Goal: Check status: Check status

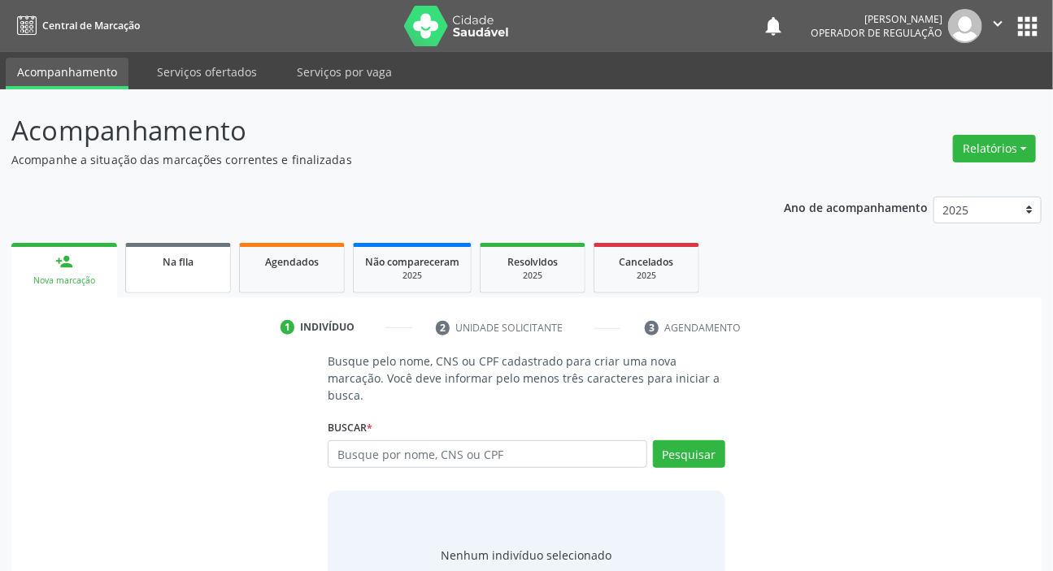
click at [155, 259] on div "Na fila" at bounding box center [177, 261] width 81 height 17
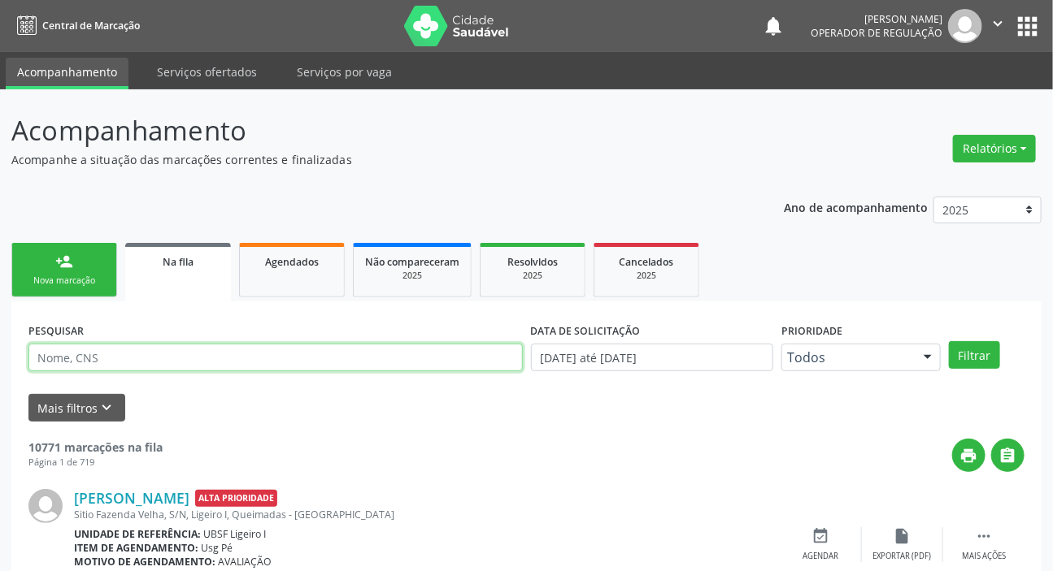
click at [327, 355] on input "text" at bounding box center [275, 358] width 494 height 28
paste input "704 6091 5068 0228"
type input "704 6091 5068 0228"
click at [949, 341] on button "Filtrar" at bounding box center [974, 355] width 51 height 28
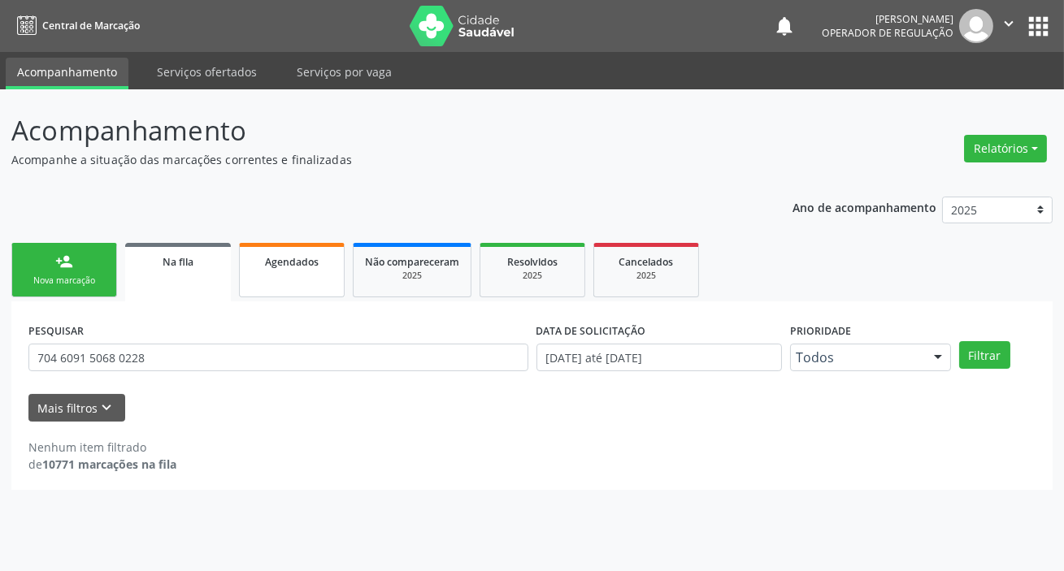
click at [317, 280] on link "Agendados" at bounding box center [292, 270] width 106 height 54
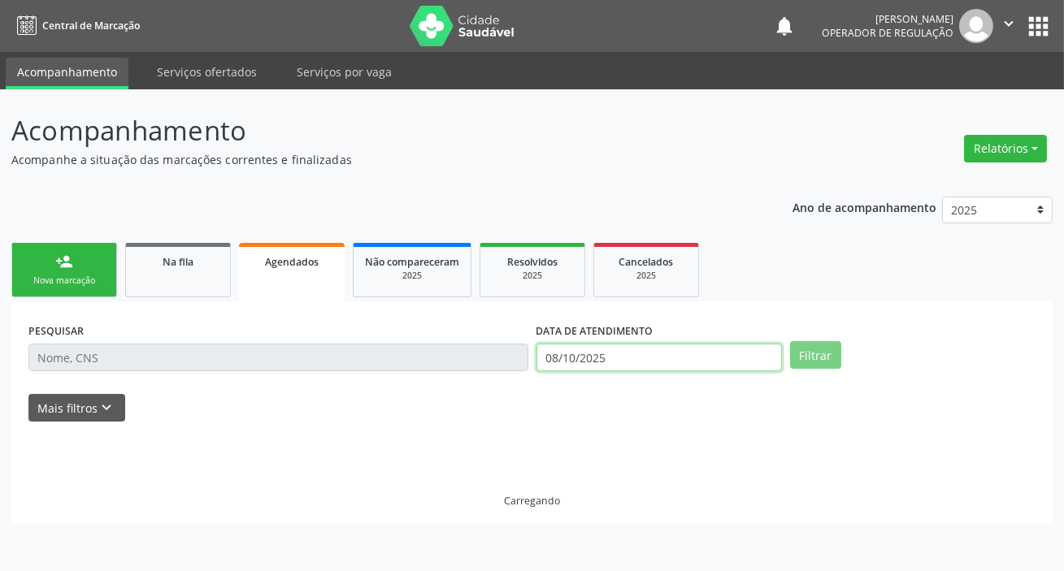
click at [654, 361] on input "08/10/2025" at bounding box center [658, 358] width 245 height 28
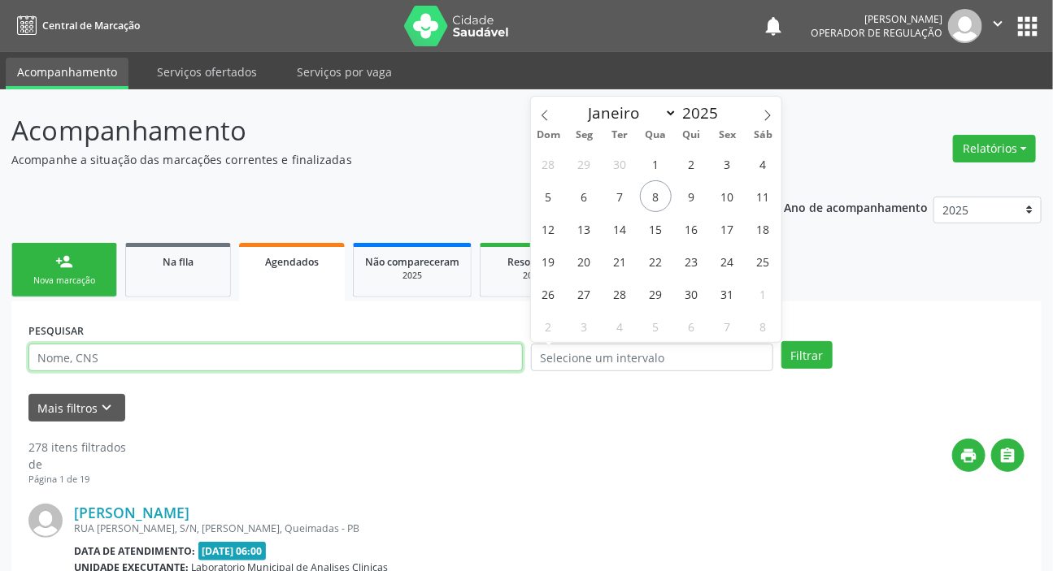
click at [462, 359] on input "text" at bounding box center [275, 358] width 494 height 28
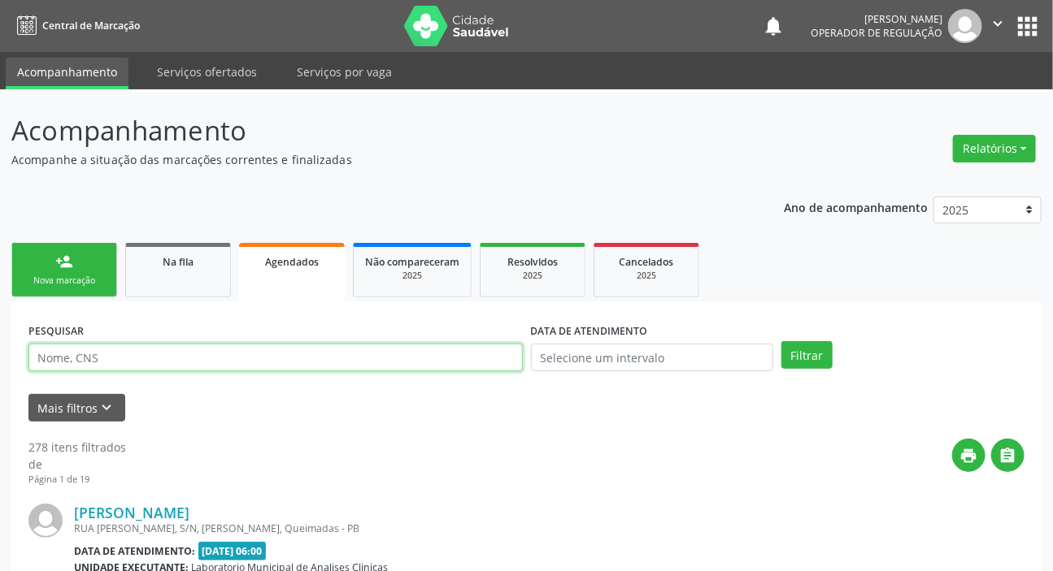
paste input "704 6091 5068 0228"
type input "704 6091 5068 0228"
click at [781, 341] on button "Filtrar" at bounding box center [806, 355] width 51 height 28
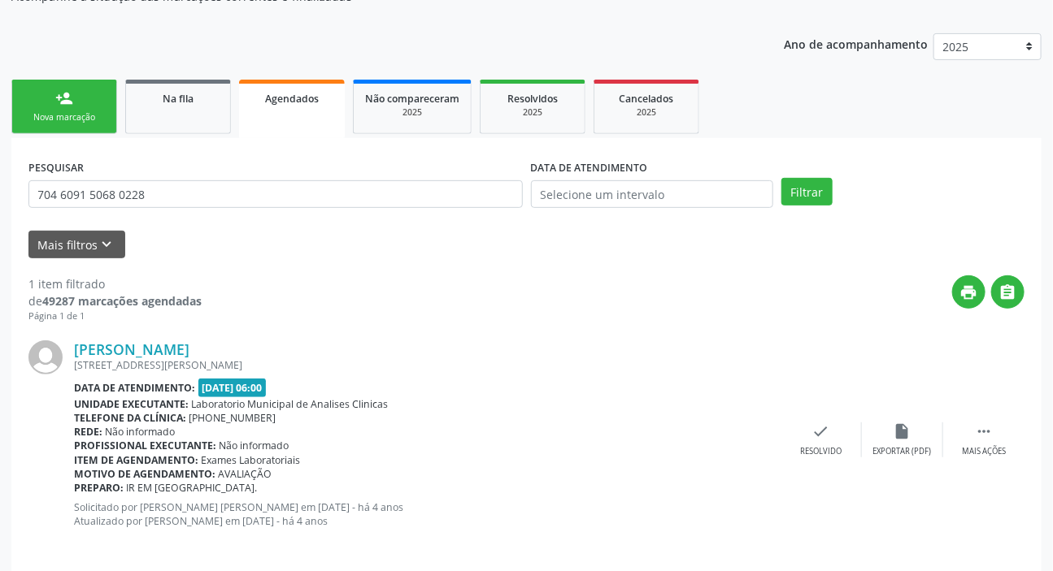
scroll to position [176, 0]
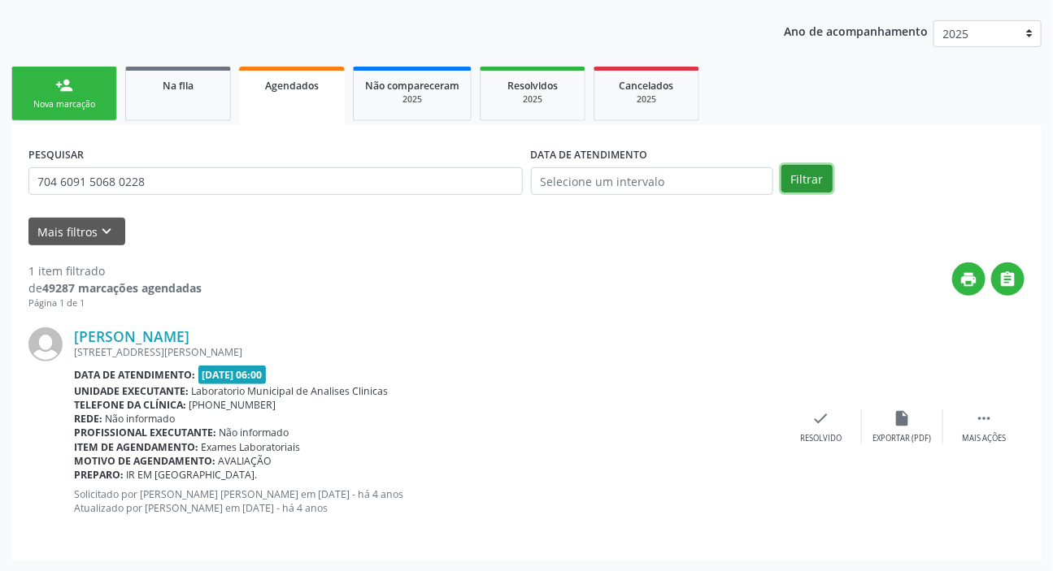
click at [806, 178] on button "Filtrar" at bounding box center [806, 179] width 51 height 28
drag, startPoint x: 203, startPoint y: 371, endPoint x: 294, endPoint y: 368, distance: 91.1
click at [294, 368] on div "Data de atendimento: [DATE] 06:00" at bounding box center [427, 375] width 706 height 19
click at [319, 287] on div "print " at bounding box center [613, 287] width 823 height 48
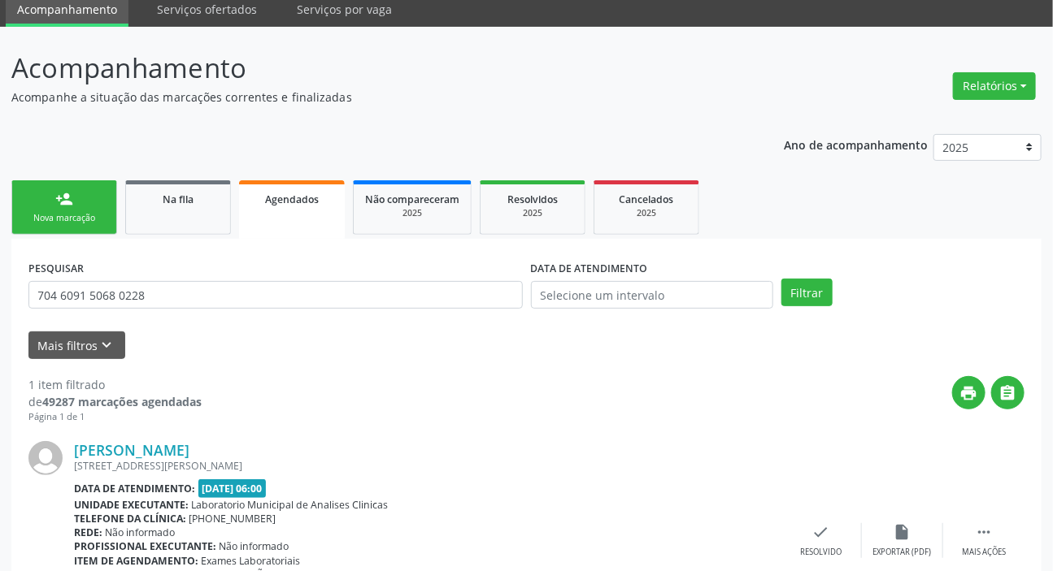
scroll to position [0, 0]
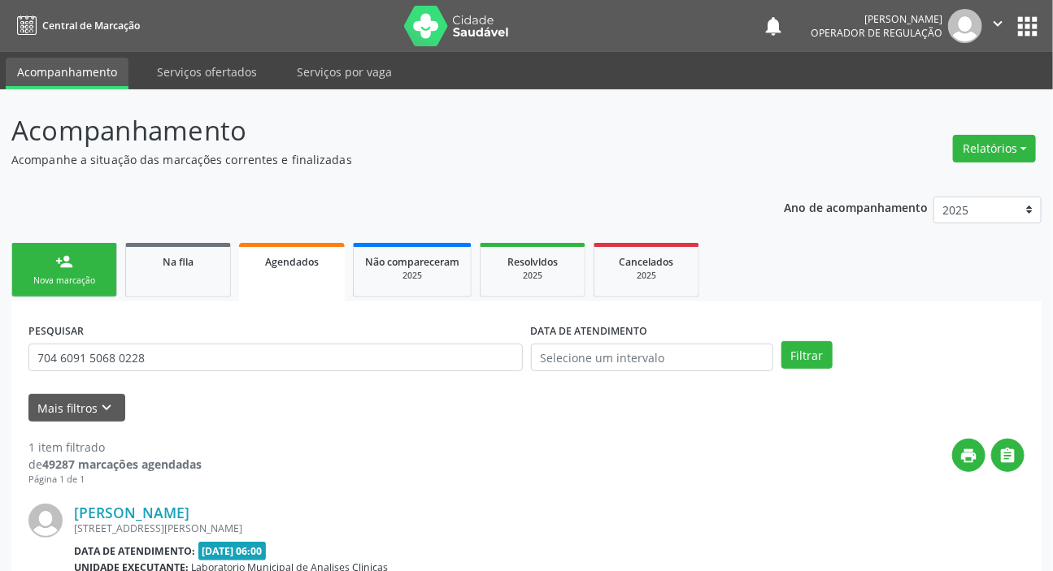
click at [1029, 24] on button "apps" at bounding box center [1027, 26] width 28 height 28
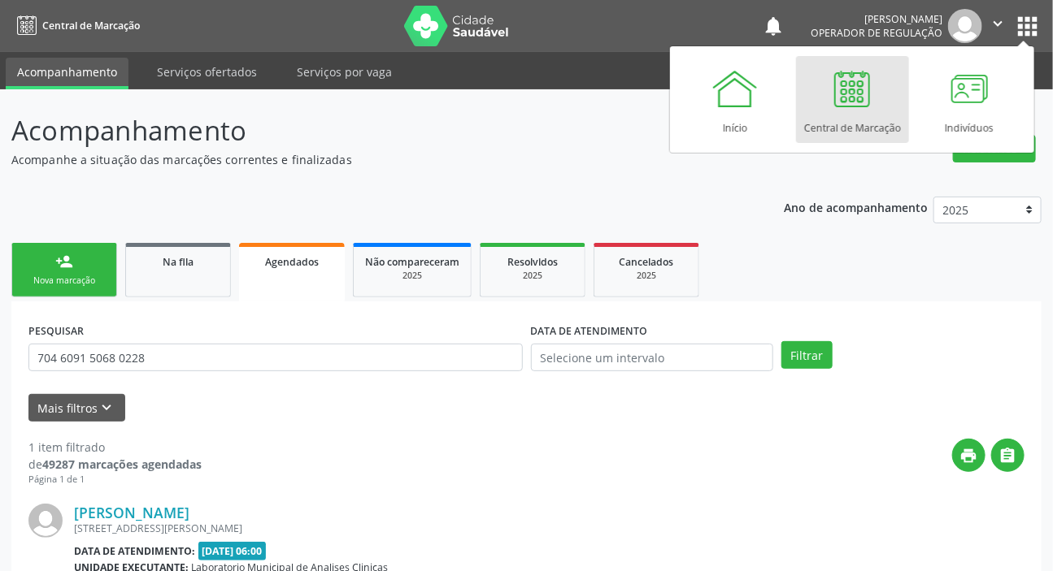
click at [1035, 33] on button "apps" at bounding box center [1027, 26] width 28 height 28
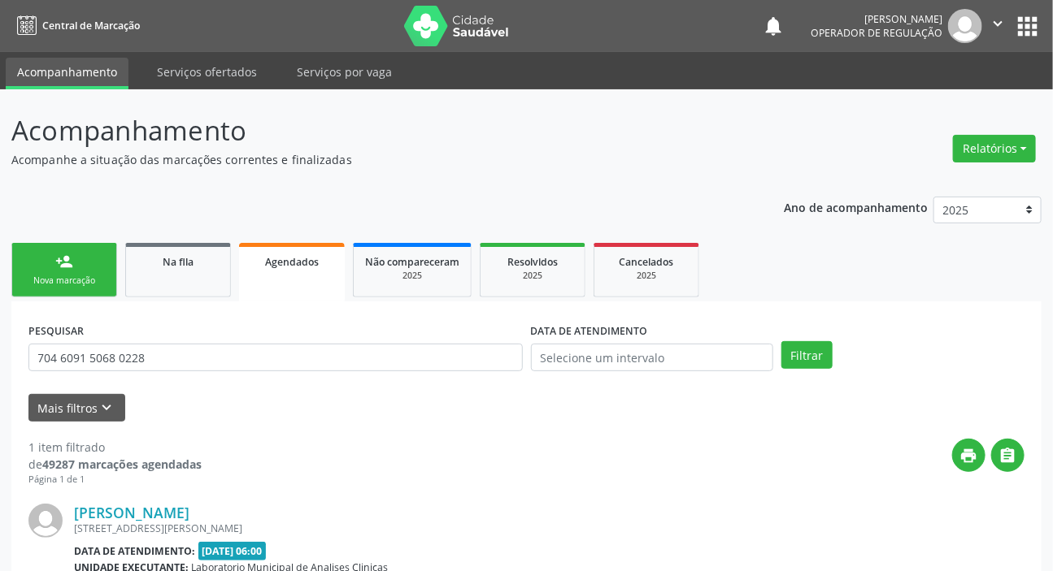
click at [1033, 33] on button "apps" at bounding box center [1027, 26] width 28 height 28
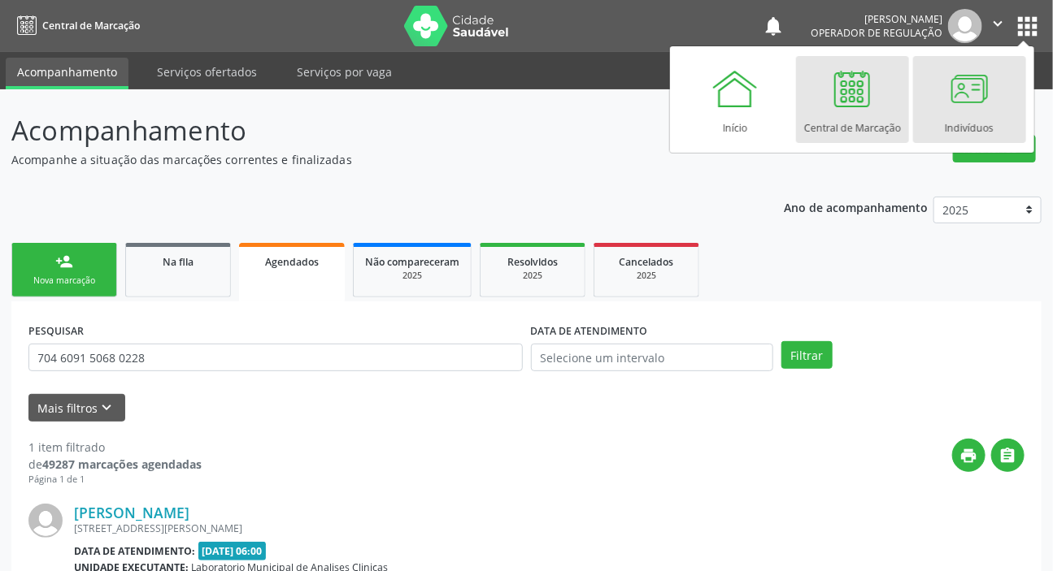
click at [969, 98] on div at bounding box center [969, 88] width 49 height 49
